Goal: Task Accomplishment & Management: Use online tool/utility

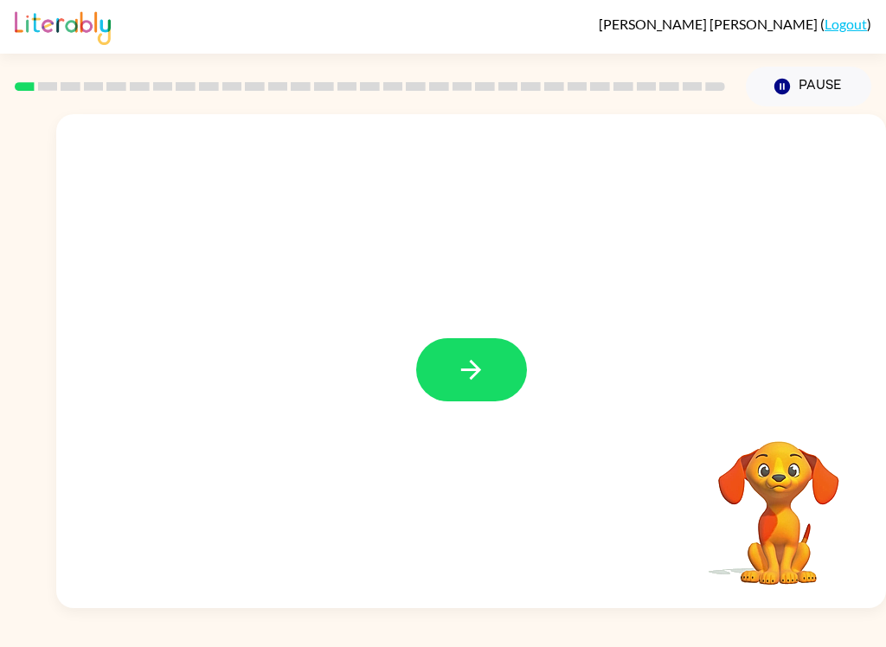
click at [470, 347] on button "button" at bounding box center [471, 369] width 111 height 63
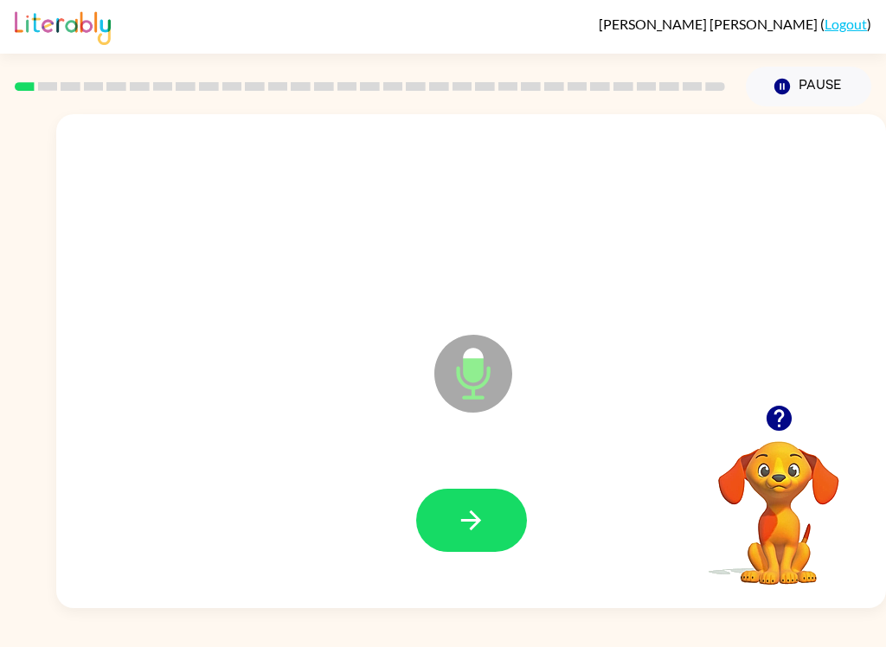
click at [470, 531] on icon "button" at bounding box center [471, 520] width 30 height 30
click at [477, 499] on button "button" at bounding box center [471, 520] width 111 height 63
click at [481, 474] on div at bounding box center [471, 521] width 795 height 142
click at [480, 474] on div at bounding box center [471, 521] width 795 height 142
click at [485, 504] on button "button" at bounding box center [471, 520] width 111 height 63
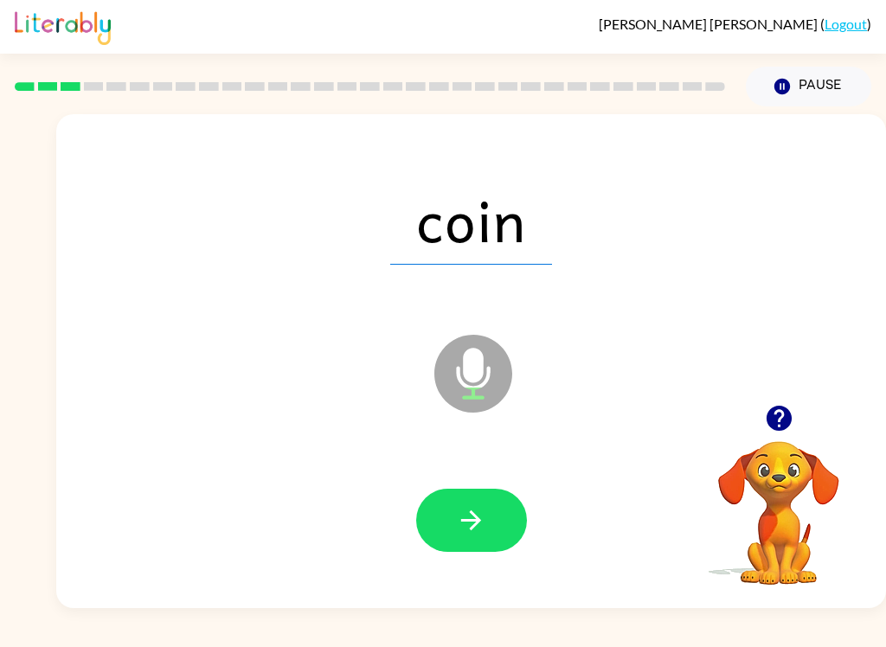
click at [467, 504] on button "button" at bounding box center [471, 520] width 111 height 63
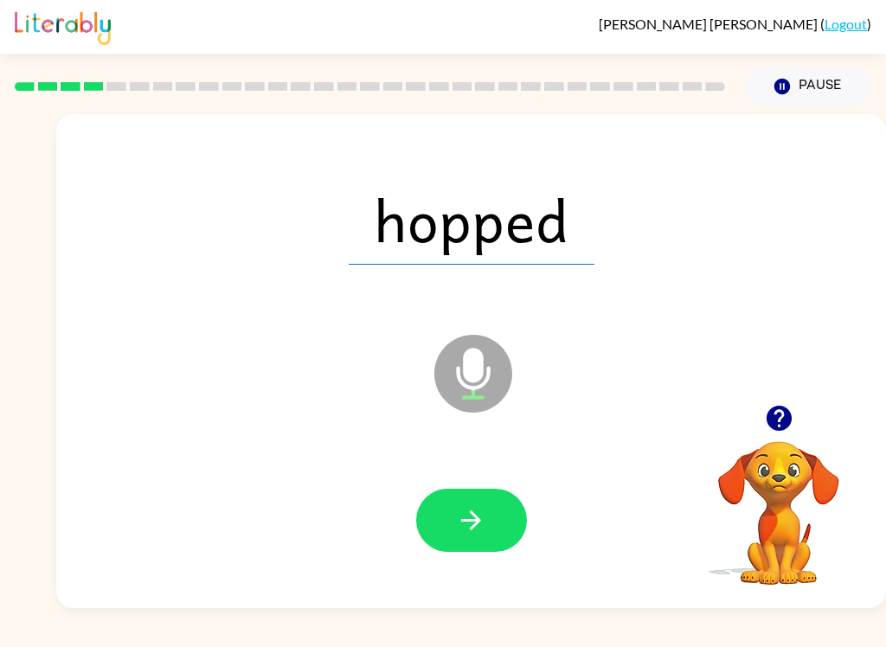
click at [491, 519] on button "button" at bounding box center [471, 520] width 111 height 63
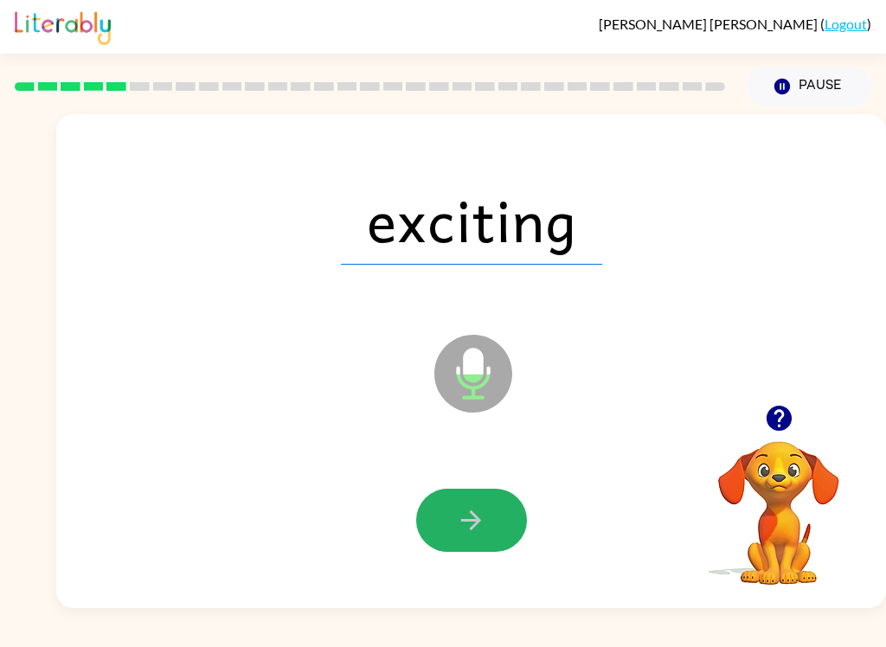
click at [465, 526] on icon "button" at bounding box center [471, 520] width 30 height 30
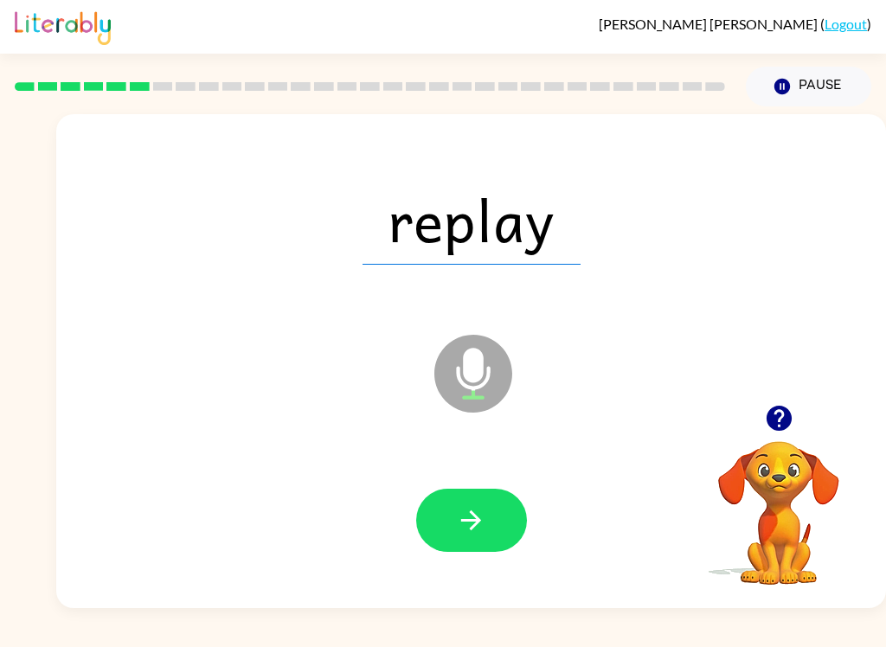
click at [495, 516] on button "button" at bounding box center [471, 520] width 111 height 63
click at [482, 527] on icon "button" at bounding box center [471, 520] width 30 height 30
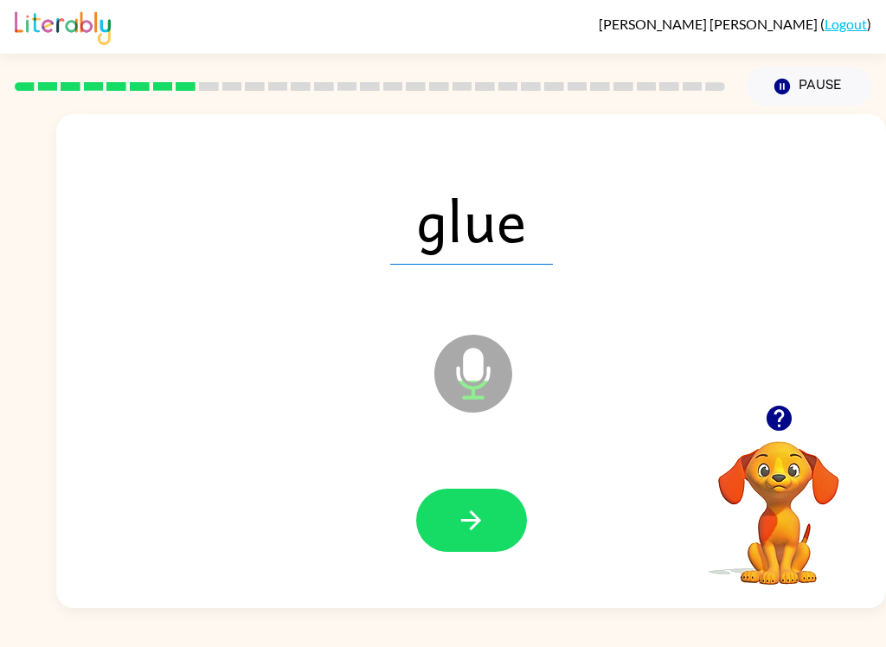
click at [490, 515] on button "button" at bounding box center [471, 520] width 111 height 63
click at [480, 522] on icon "button" at bounding box center [471, 520] width 30 height 30
click at [474, 528] on icon "button" at bounding box center [471, 520] width 20 height 20
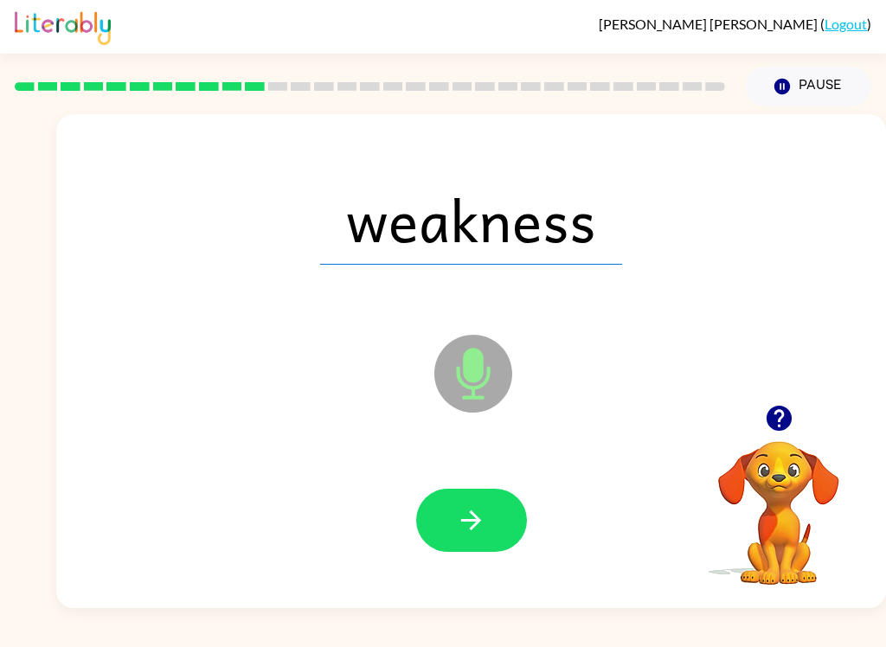
click at [502, 516] on button "button" at bounding box center [471, 520] width 111 height 63
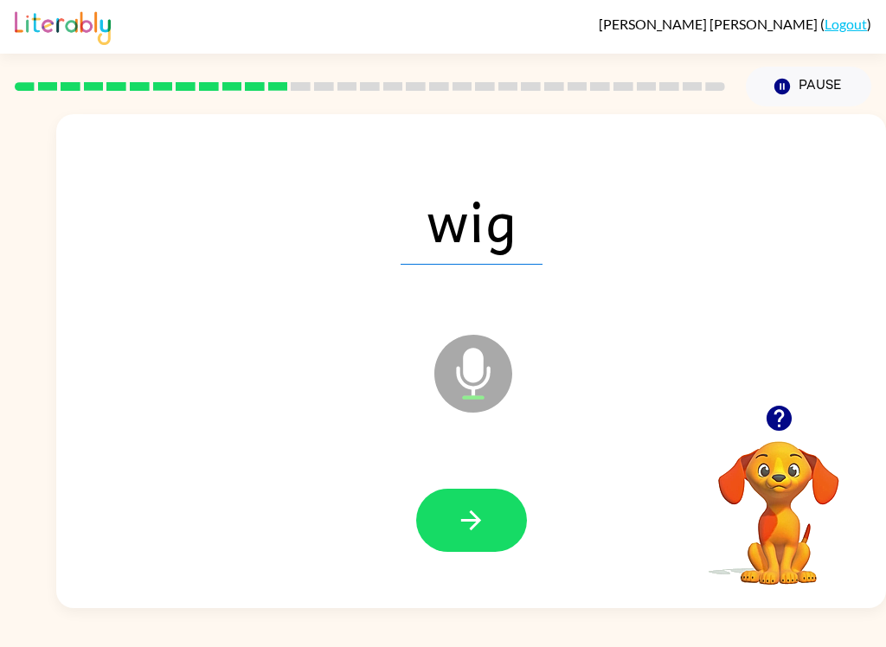
click at [467, 549] on button "button" at bounding box center [471, 520] width 111 height 63
click at [482, 523] on icon "button" at bounding box center [471, 520] width 30 height 30
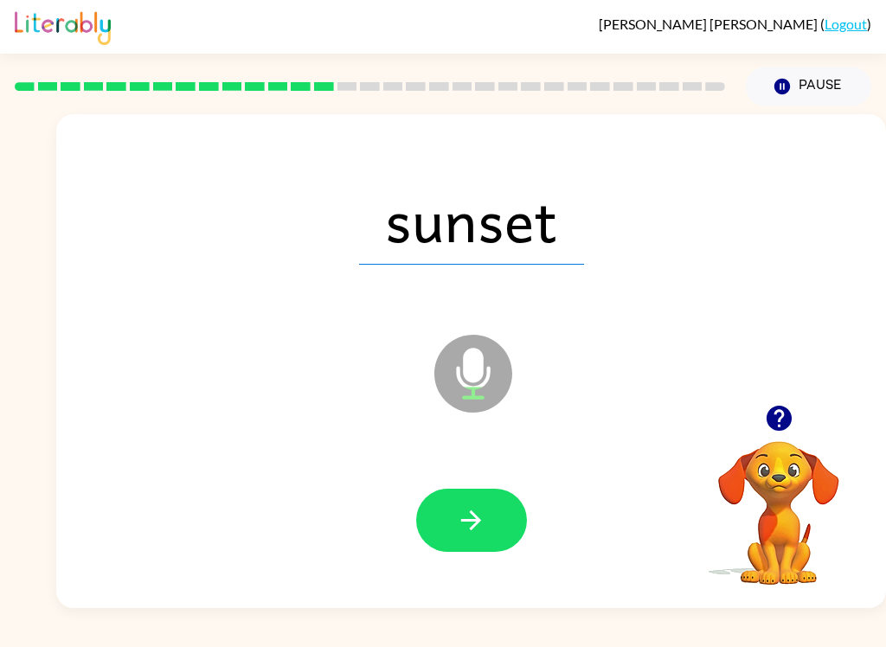
click at [481, 531] on icon "button" at bounding box center [471, 520] width 30 height 30
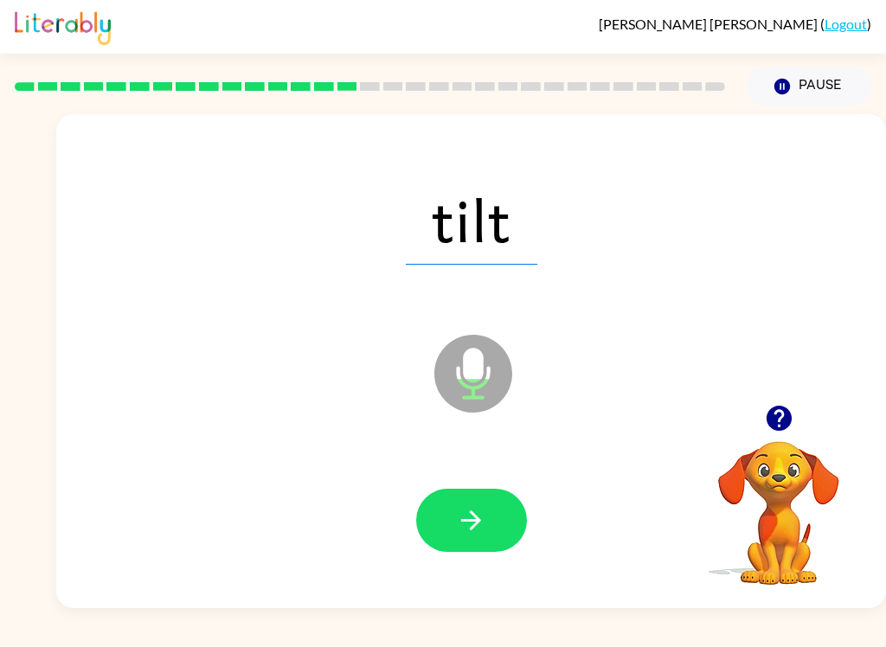
click at [474, 517] on icon "button" at bounding box center [471, 520] width 30 height 30
click at [465, 517] on icon "button" at bounding box center [471, 520] width 30 height 30
click at [483, 525] on icon "button" at bounding box center [471, 520] width 30 height 30
click at [496, 531] on button "button" at bounding box center [471, 520] width 111 height 63
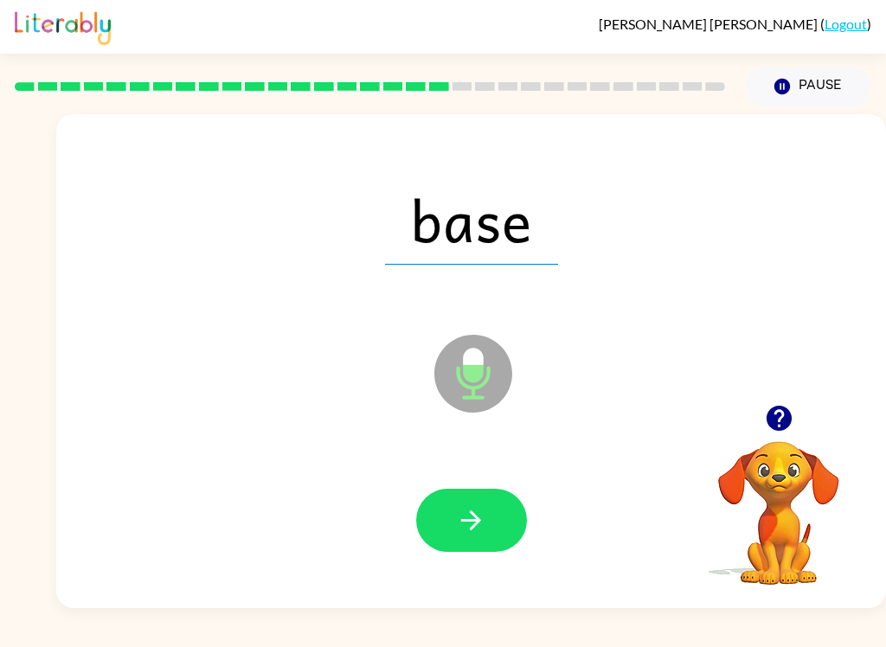
click at [464, 524] on icon "button" at bounding box center [471, 520] width 30 height 30
click at [484, 525] on icon "button" at bounding box center [471, 520] width 30 height 30
click at [485, 516] on icon "button" at bounding box center [471, 520] width 30 height 30
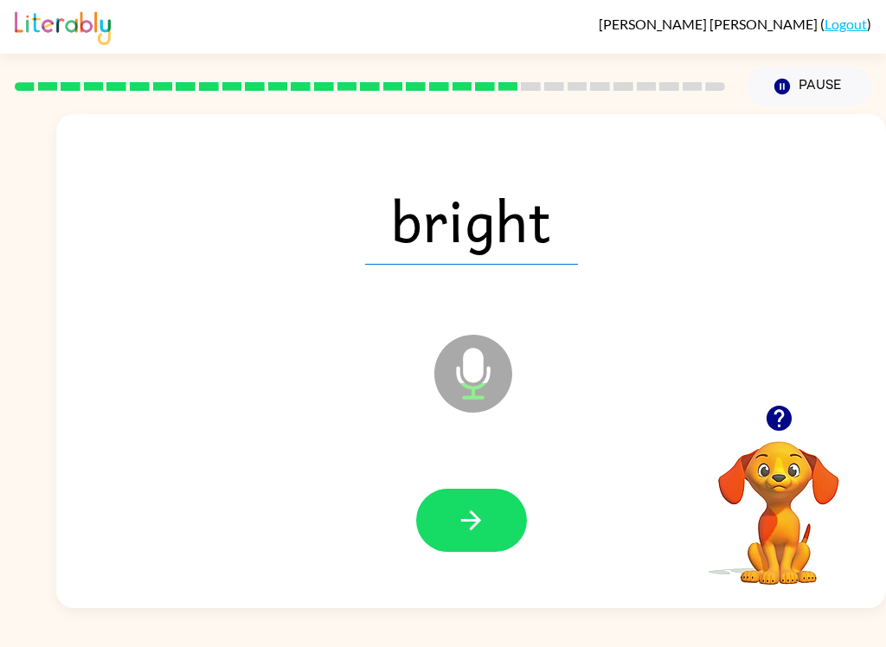
click at [490, 524] on button "button" at bounding box center [471, 520] width 111 height 63
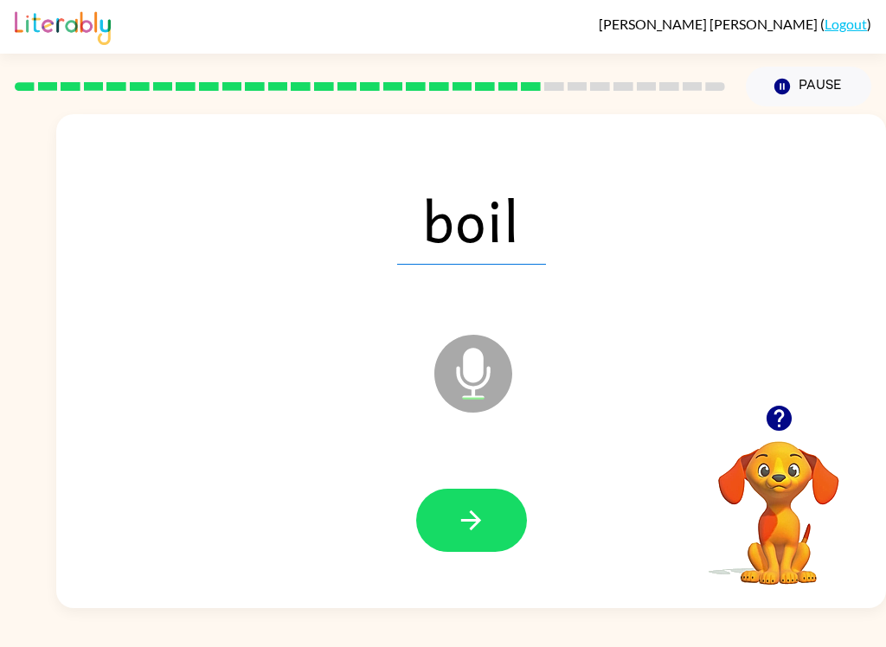
click at [481, 534] on icon "button" at bounding box center [471, 520] width 30 height 30
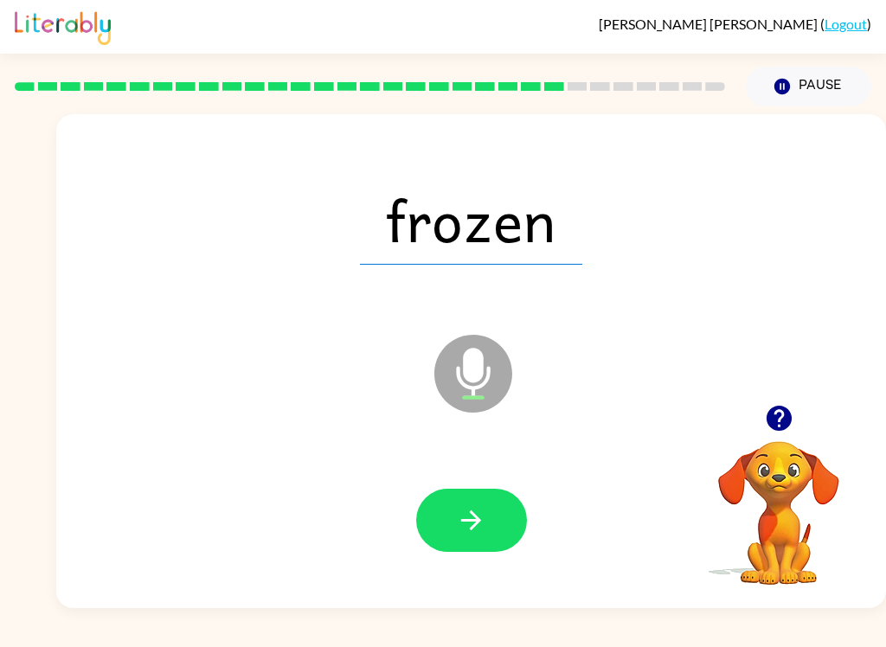
click at [497, 519] on button "button" at bounding box center [471, 520] width 111 height 63
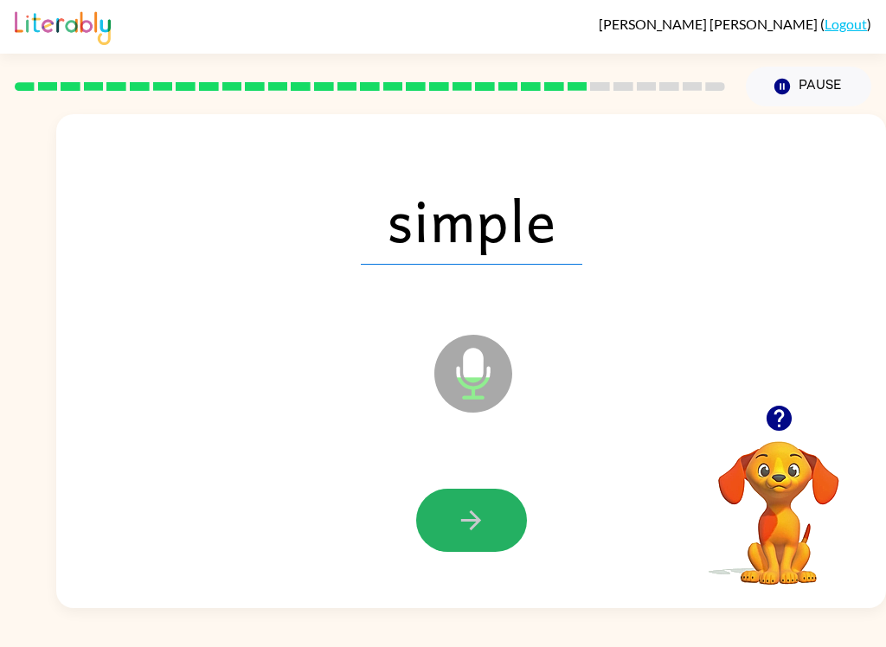
click at [483, 536] on button "button" at bounding box center [471, 520] width 111 height 63
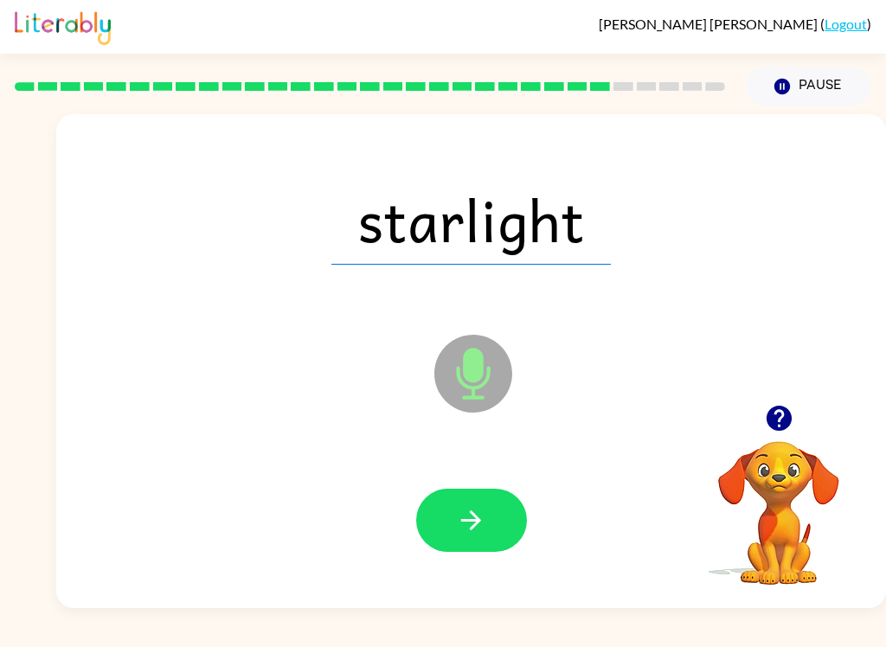
click at [470, 528] on icon "button" at bounding box center [471, 520] width 30 height 30
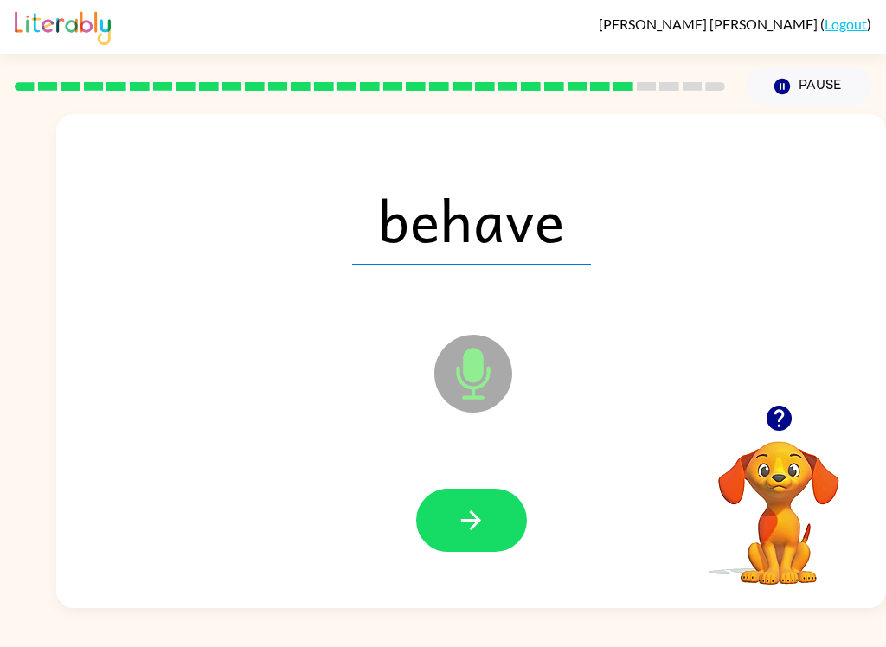
click at [484, 547] on button "button" at bounding box center [471, 520] width 111 height 63
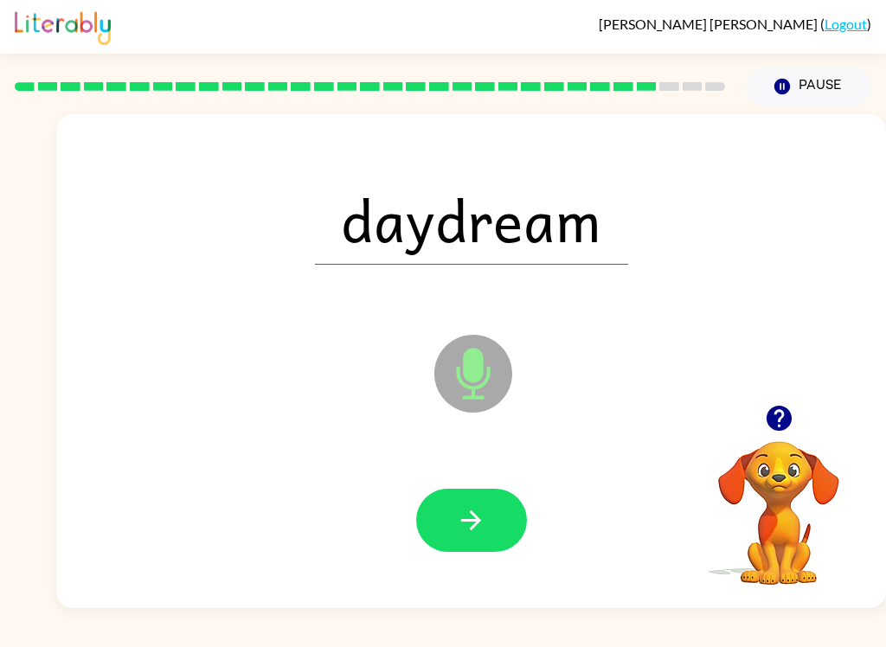
click at [489, 526] on button "button" at bounding box center [471, 520] width 111 height 63
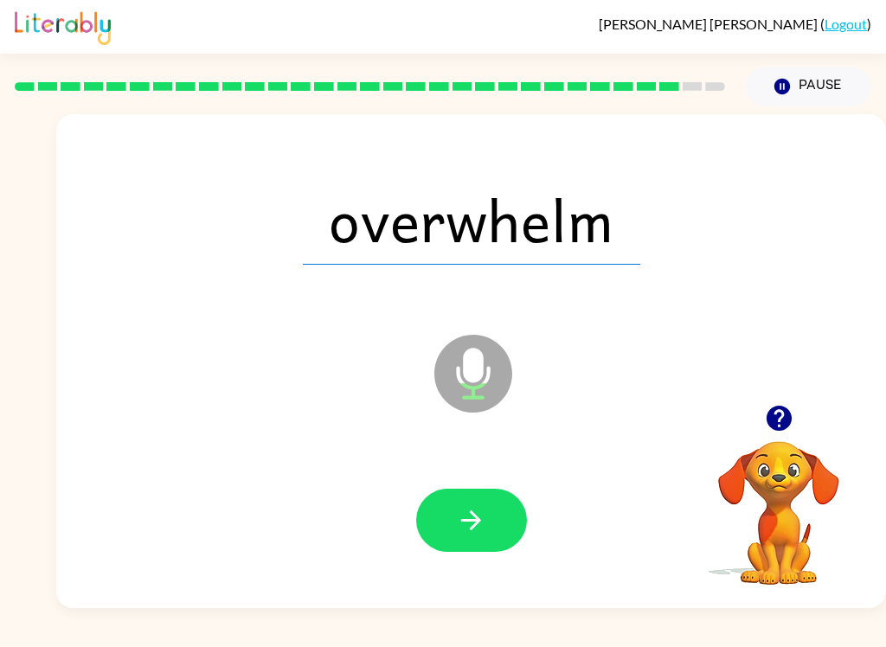
click at [472, 547] on button "button" at bounding box center [471, 520] width 111 height 63
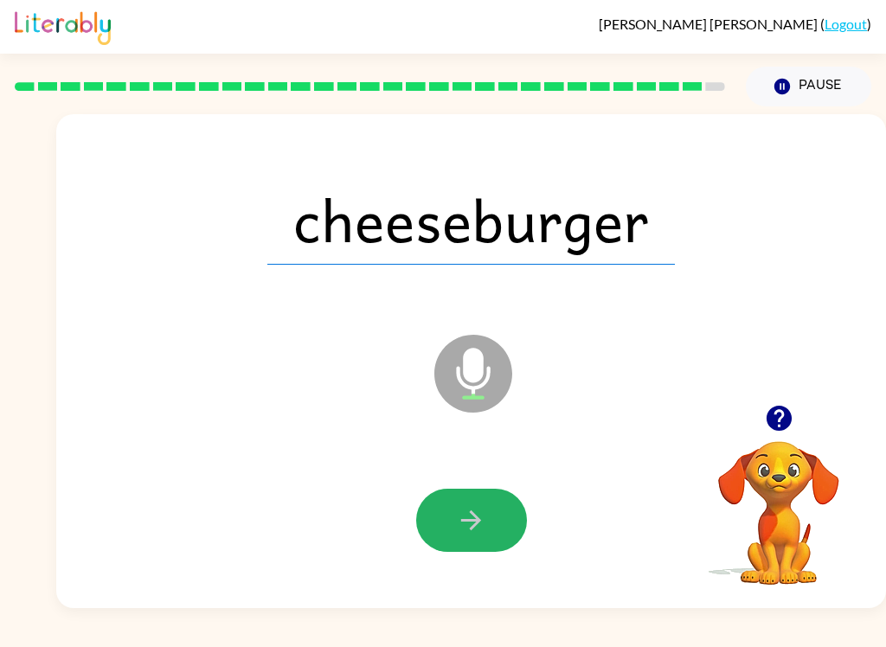
click at [478, 535] on icon "button" at bounding box center [471, 520] width 30 height 30
